Goal: Information Seeking & Learning: Learn about a topic

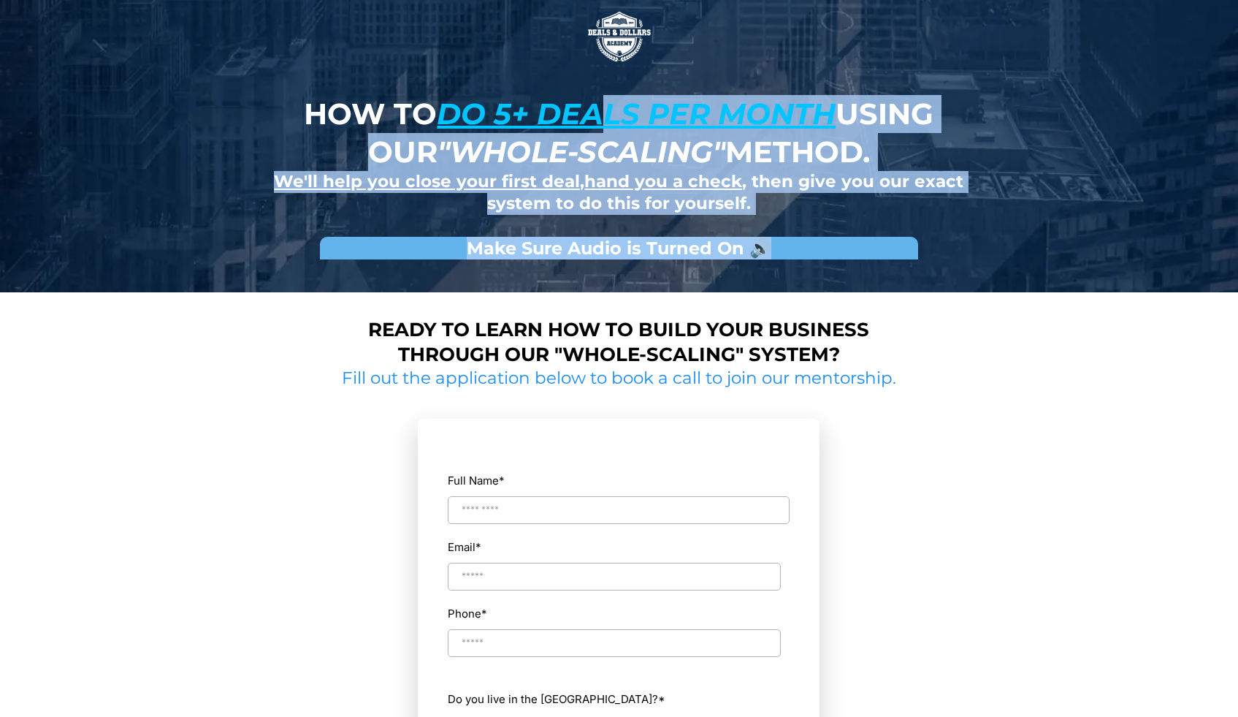
drag, startPoint x: 596, startPoint y: 116, endPoint x: 1048, endPoint y: 186, distance: 456.8
click at [1050, 184] on div "How to do 5+ deals per month using our "whole-scaling" method. We'll help you c…" at bounding box center [619, 146] width 1238 height 292
click at [1048, 186] on div "How to do 5+ deals per month using our "whole-scaling" method. We'll help you c…" at bounding box center [619, 146] width 1238 height 292
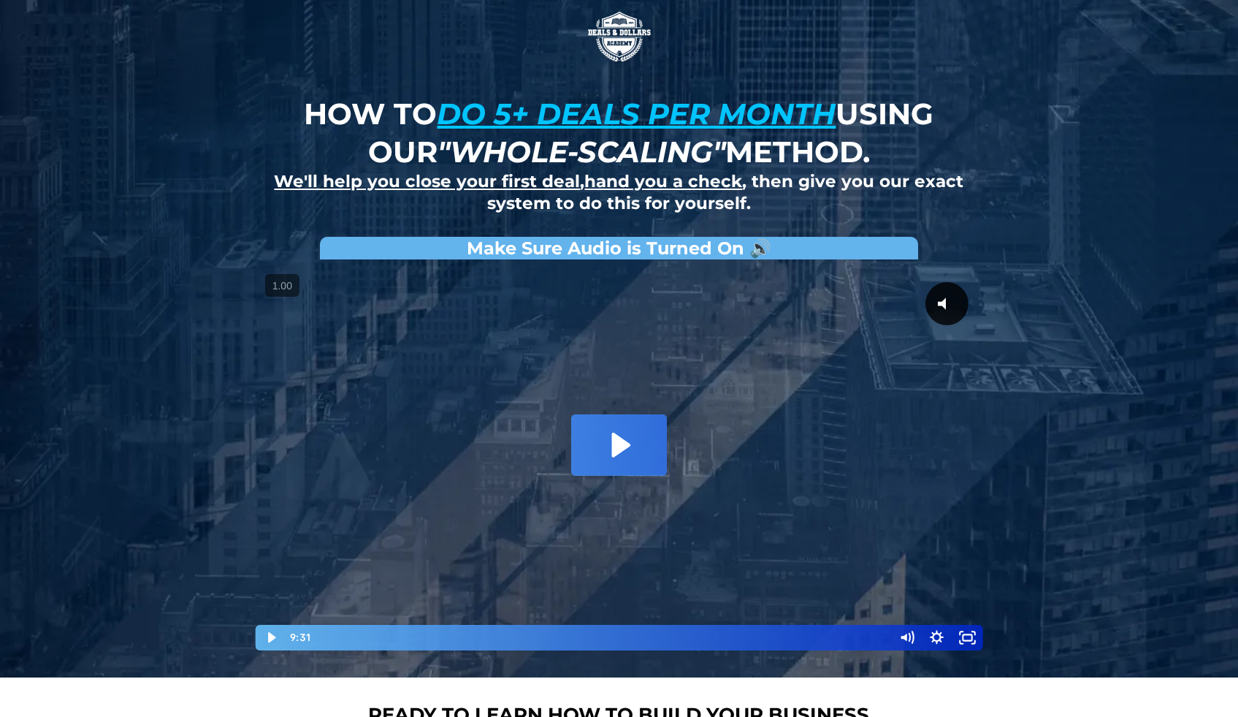
click at [671, 438] on div at bounding box center [619, 459] width 731 height 385
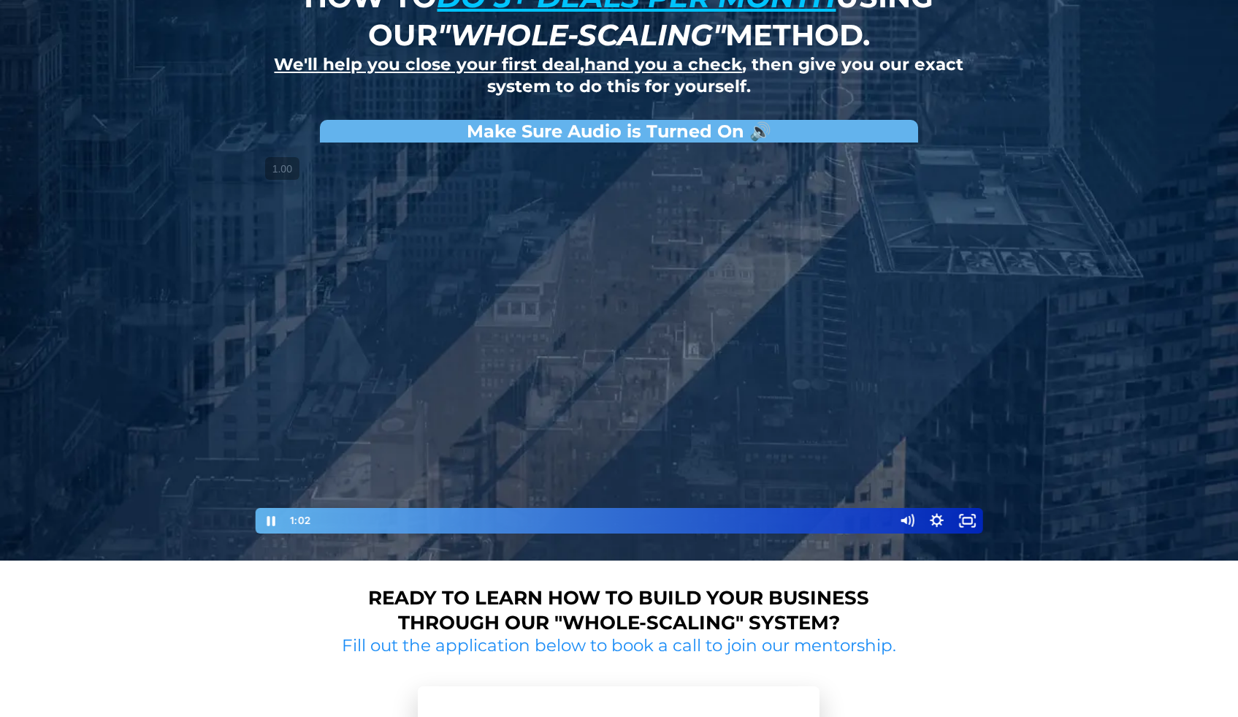
scroll to position [61, 0]
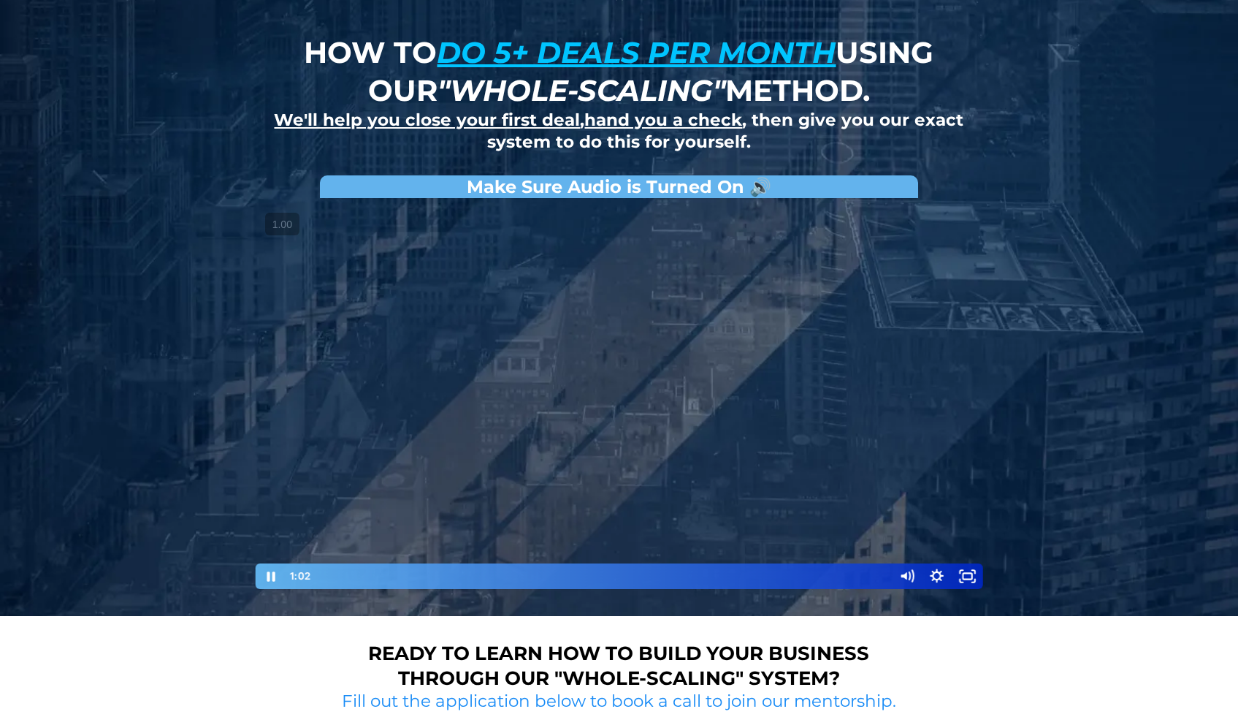
click at [592, 396] on div at bounding box center [619, 397] width 731 height 385
